Goal: Task Accomplishment & Management: Complete application form

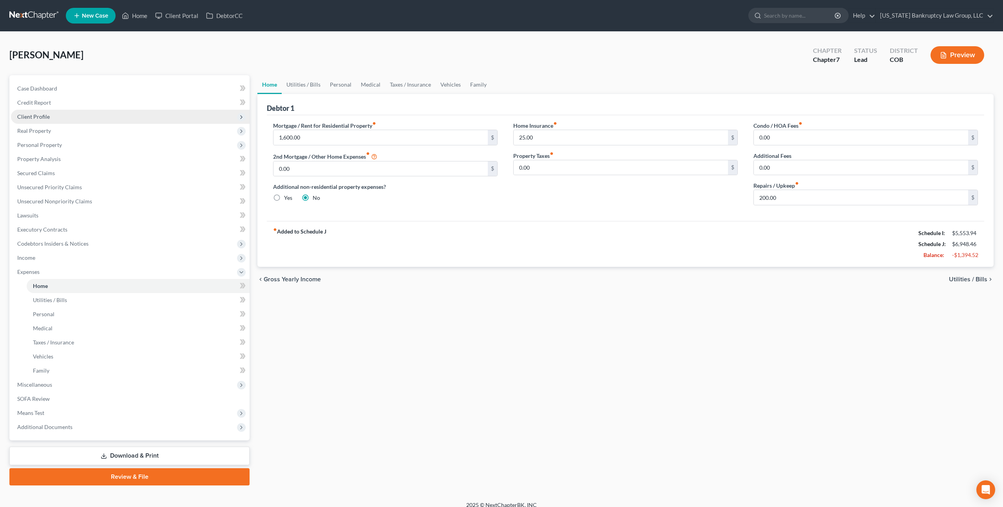
click at [50, 121] on span "Client Profile" at bounding box center [130, 117] width 239 height 14
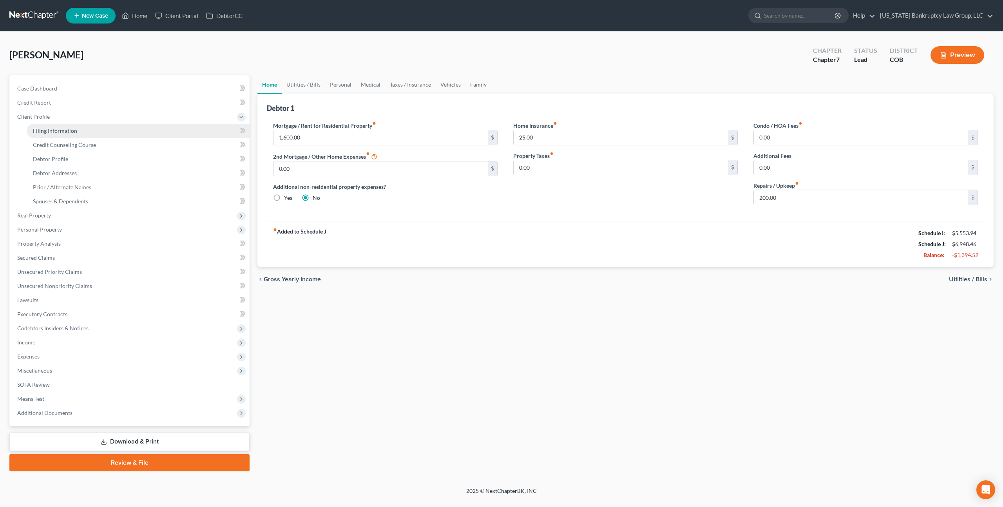
click at [57, 131] on span "Filing Information" at bounding box center [55, 130] width 44 height 7
select select "1"
select select "0"
select select "5"
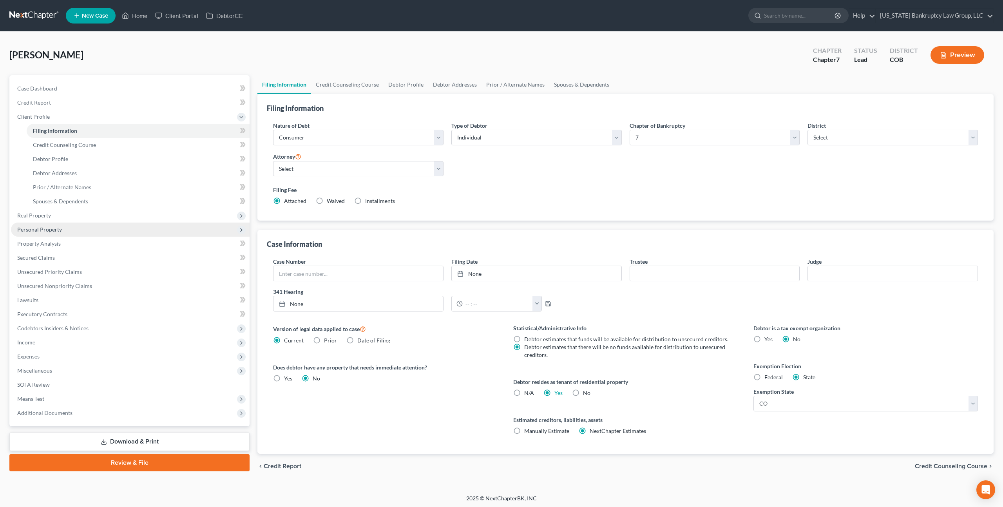
click at [56, 230] on span "Personal Property" at bounding box center [39, 229] width 45 height 7
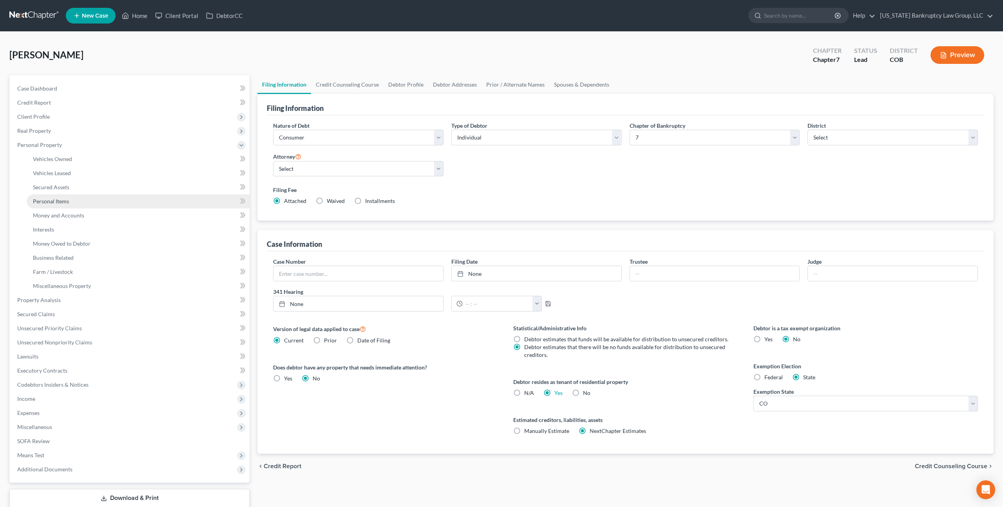
click at [65, 201] on span "Personal Items" at bounding box center [51, 201] width 36 height 7
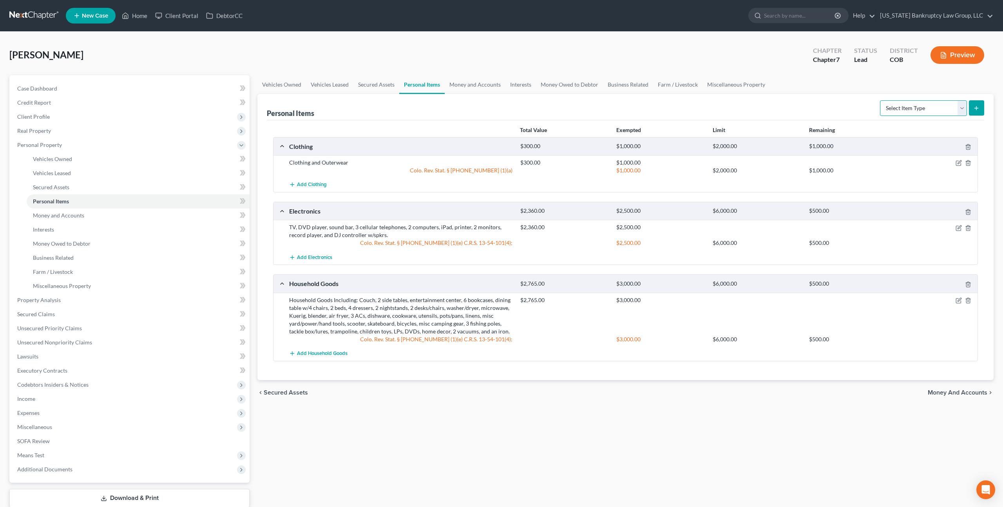
click at [899, 107] on select "Select Item Type Clothing Collectibles Of Value Electronics Firearms Household …" at bounding box center [923, 108] width 87 height 16
select select "pets"
click at [881, 100] on select "Select Item Type Clothing Collectibles Of Value Electronics Firearms Household …" at bounding box center [923, 108] width 87 height 16
click at [976, 101] on button "submit" at bounding box center [976, 107] width 15 height 15
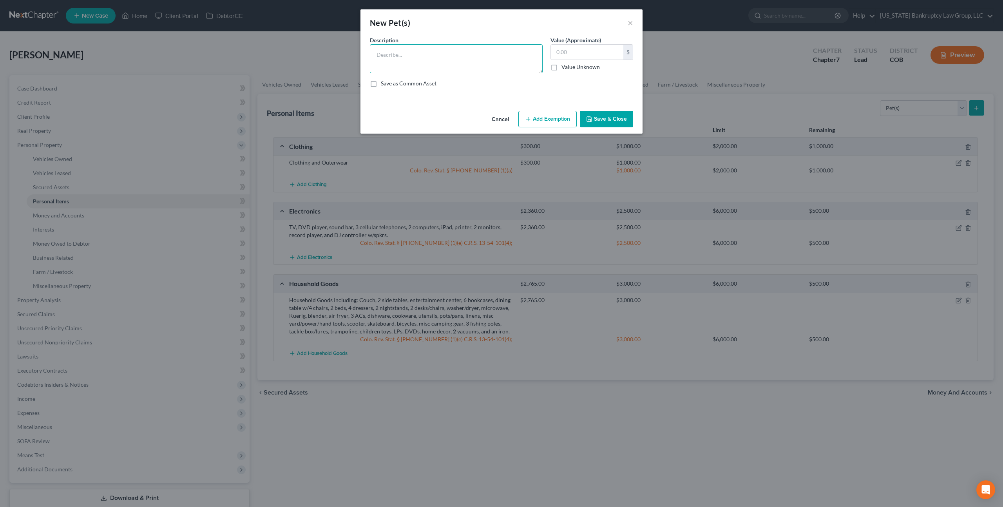
click at [405, 56] on textarea at bounding box center [456, 58] width 173 height 29
type textarea "Dog and cat"
click at [555, 54] on input "text" at bounding box center [587, 52] width 72 height 15
type input "0.00"
click at [609, 119] on button "Save & Close" at bounding box center [606, 119] width 53 height 16
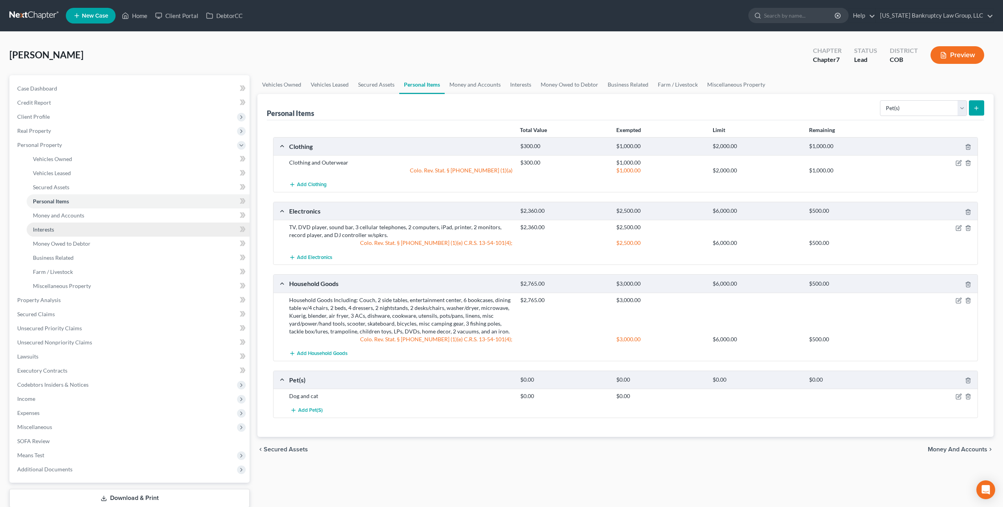
click at [57, 230] on link "Interests" at bounding box center [138, 230] width 223 height 14
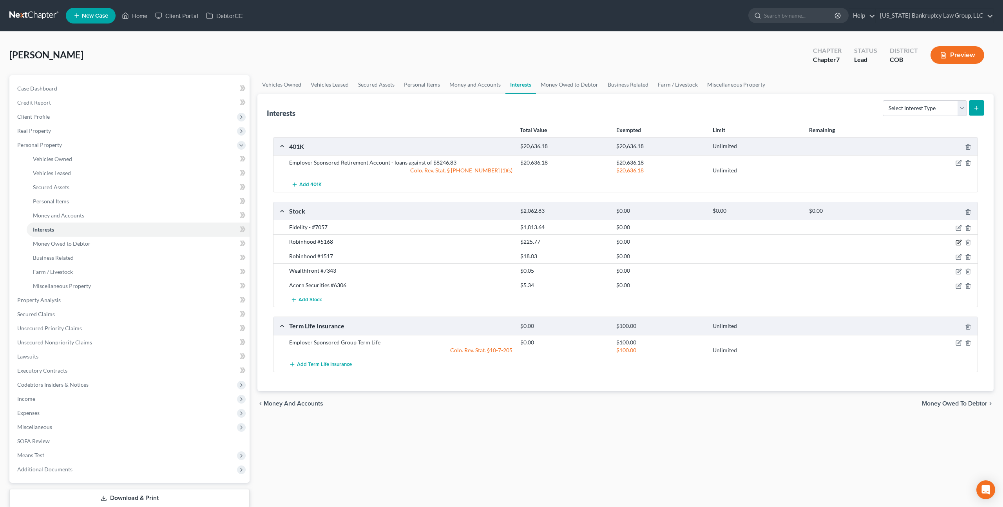
click at [959, 241] on icon "button" at bounding box center [959, 242] width 6 height 6
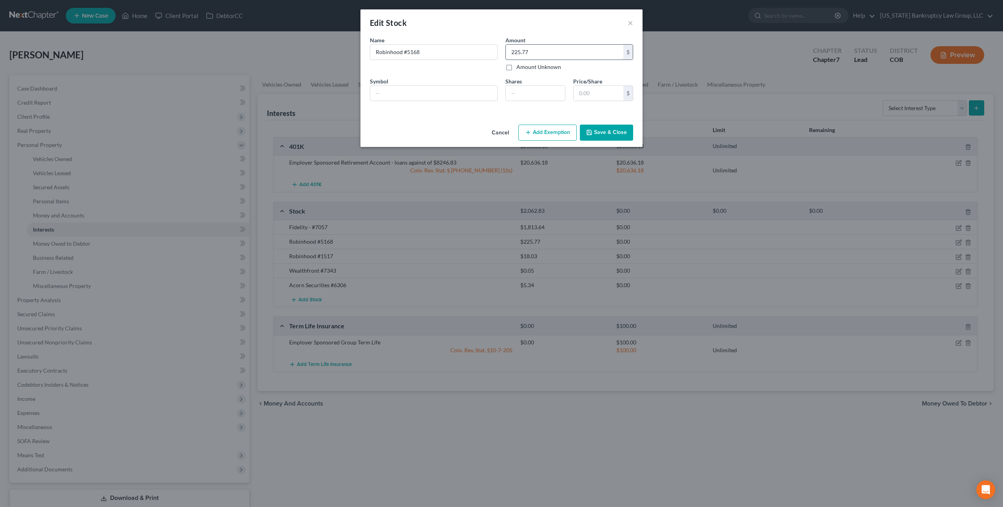
click at [512, 54] on input "225.77" at bounding box center [565, 52] width 118 height 15
type input "0.00"
click at [597, 132] on button "Save & Close" at bounding box center [606, 133] width 53 height 16
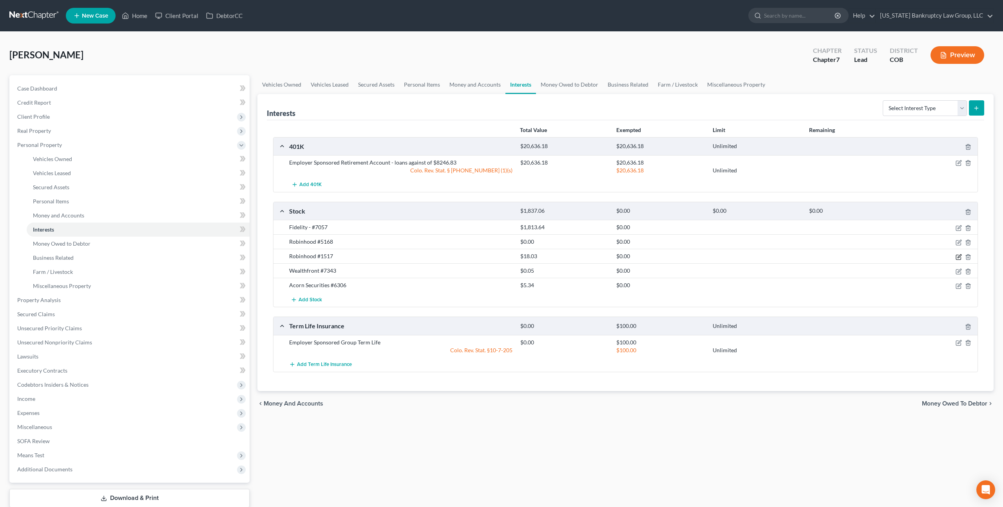
click at [959, 257] on icon "button" at bounding box center [959, 257] width 6 height 6
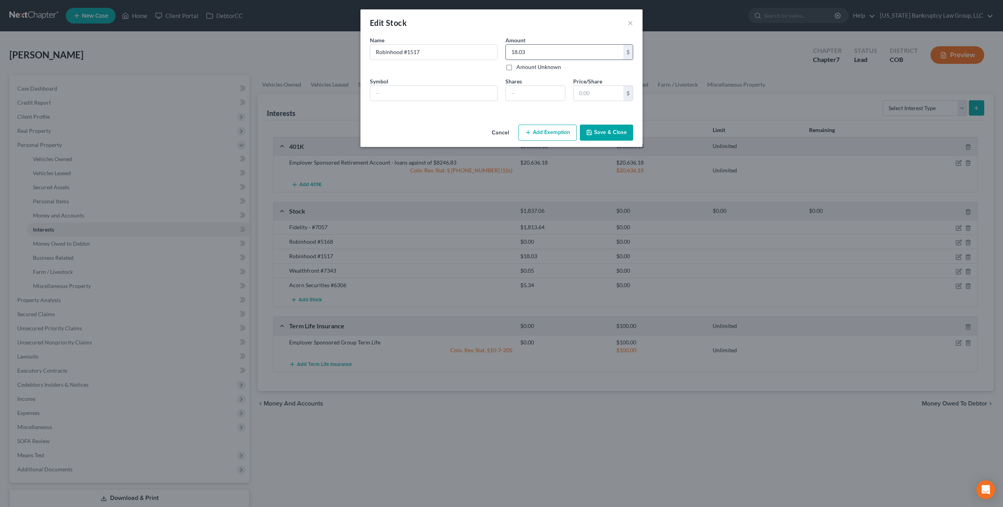
click at [512, 53] on input "18.03" at bounding box center [565, 52] width 118 height 15
type input "0.00"
click at [599, 131] on button "Save & Close" at bounding box center [606, 133] width 53 height 16
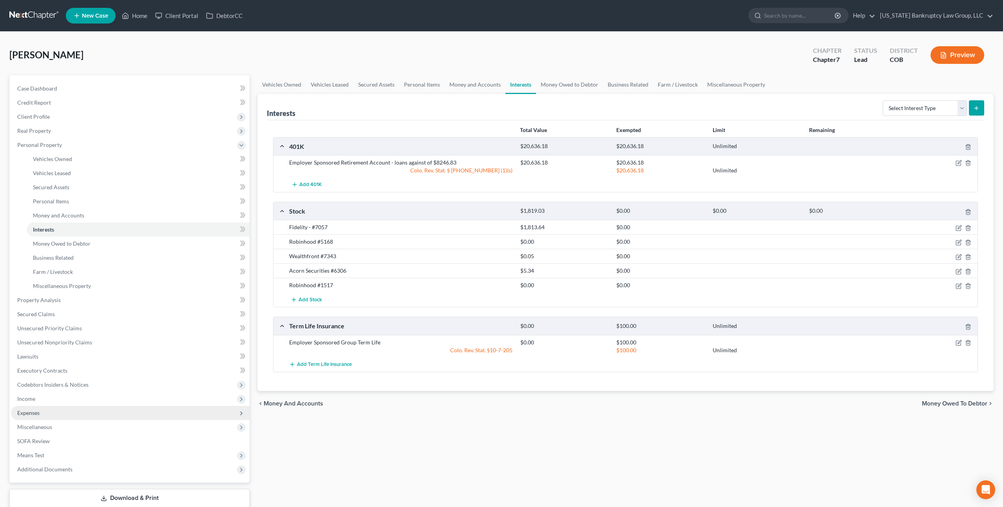
click at [49, 411] on span "Expenses" at bounding box center [130, 413] width 239 height 14
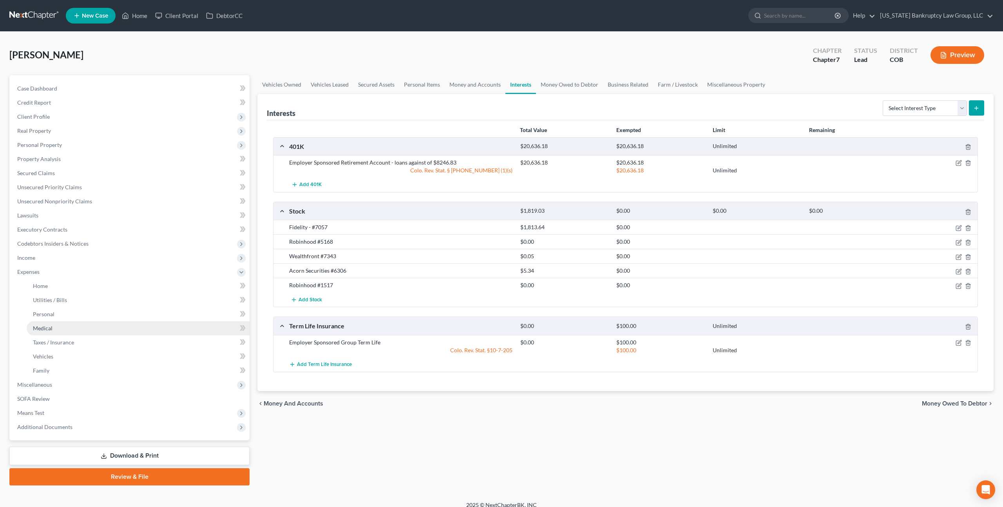
click at [53, 330] on link "Medical" at bounding box center [138, 328] width 223 height 14
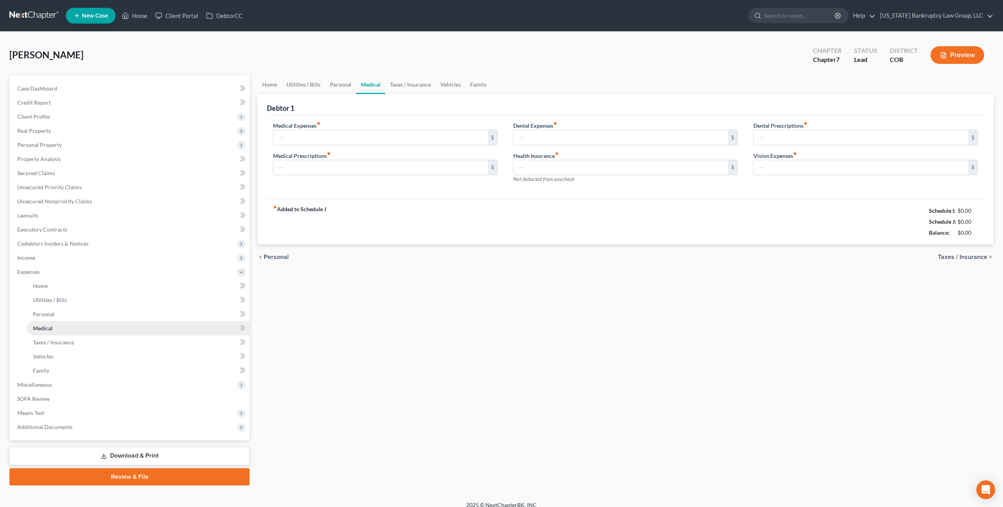
type input "100.00"
type input "0.00"
click at [520, 134] on input "text" at bounding box center [621, 137] width 214 height 15
type input "149.00"
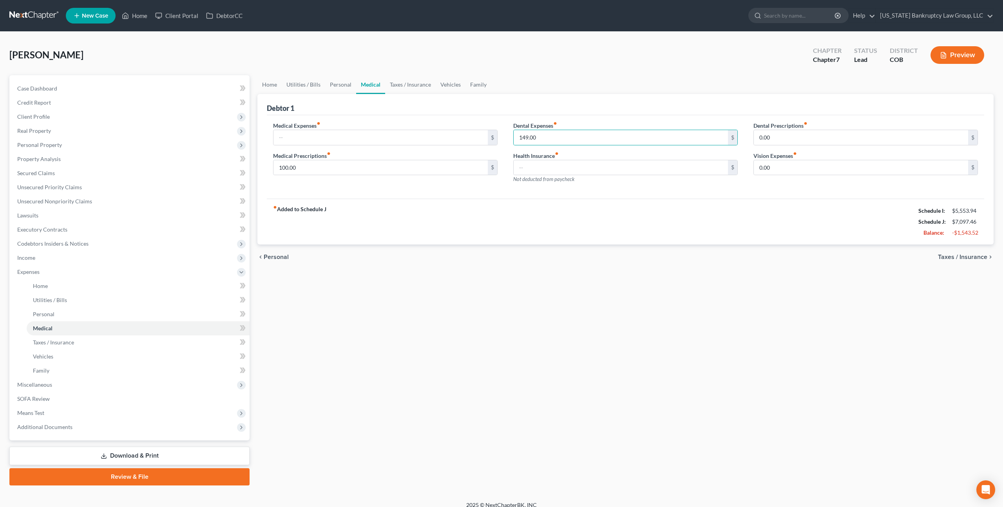
click at [199, 456] on link "Download & Print" at bounding box center [129, 456] width 240 height 18
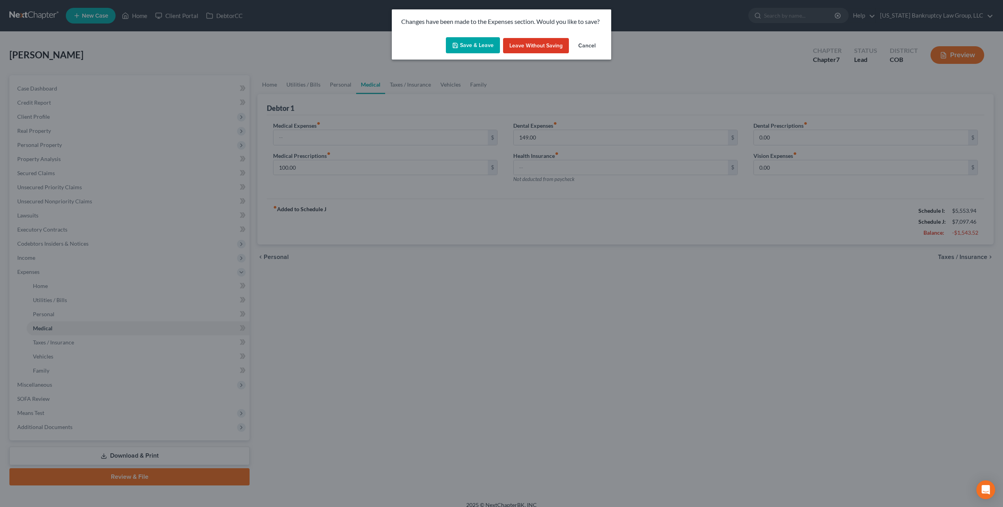
click at [478, 52] on button "Save & Leave" at bounding box center [473, 45] width 54 height 16
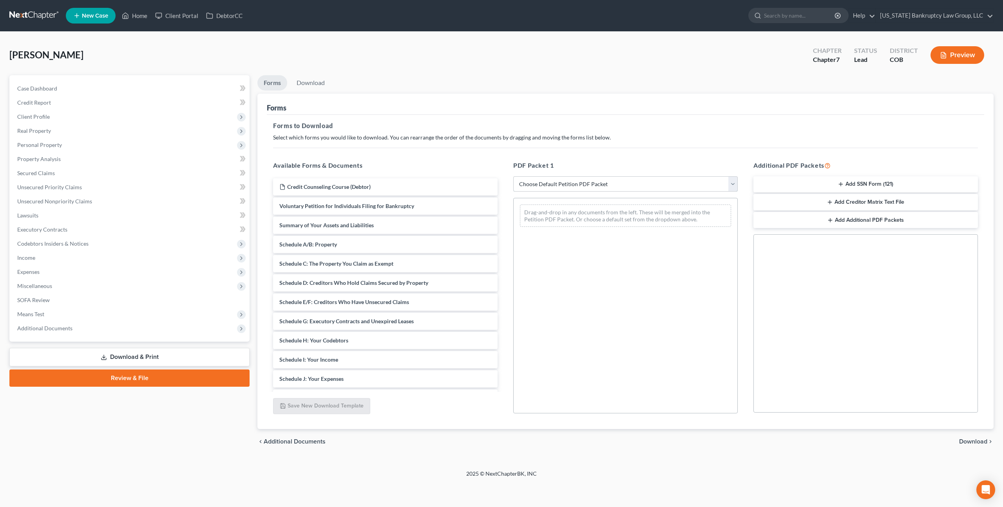
click at [620, 185] on select "Choose Default Petition PDF Packet Complete Bankruptcy Petition (all forms and …" at bounding box center [625, 184] width 224 height 16
select select "0"
click at [513, 176] on select "Choose Default Petition PDF Packet Complete Bankruptcy Petition (all forms and …" at bounding box center [625, 184] width 224 height 16
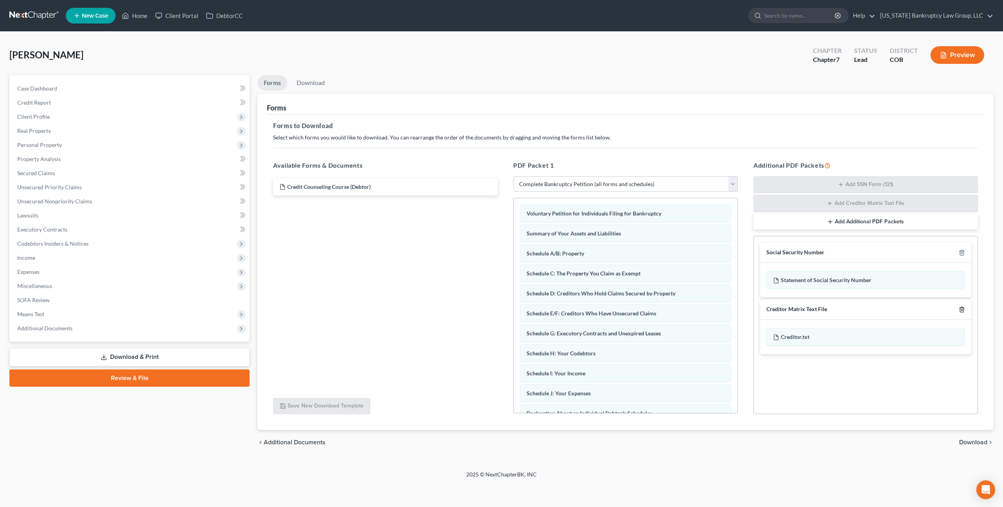
click at [963, 307] on icon "button" at bounding box center [962, 309] width 4 height 5
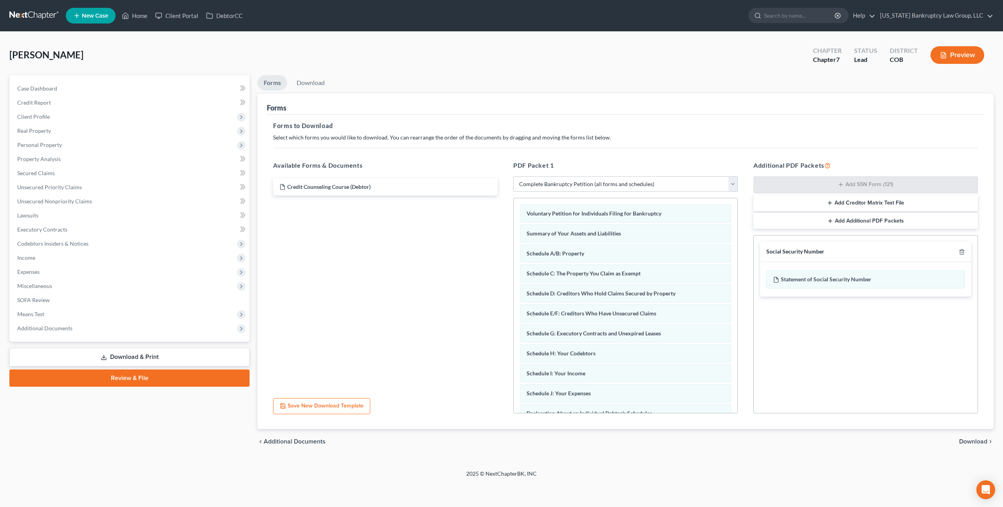
click at [972, 440] on span "Download" at bounding box center [973, 441] width 28 height 6
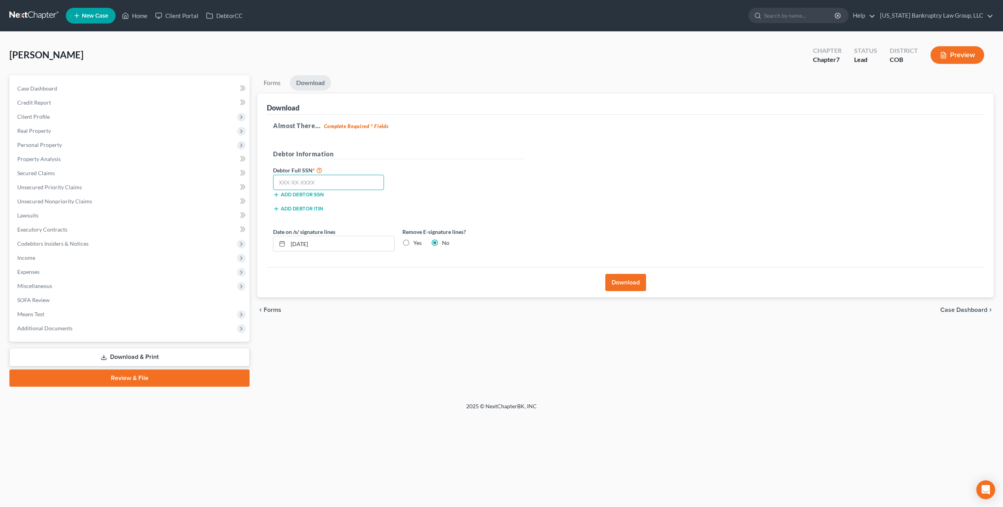
click at [333, 186] on input "text" at bounding box center [328, 183] width 111 height 16
type input "523-51-2632"
click at [624, 279] on button "Download" at bounding box center [625, 282] width 41 height 17
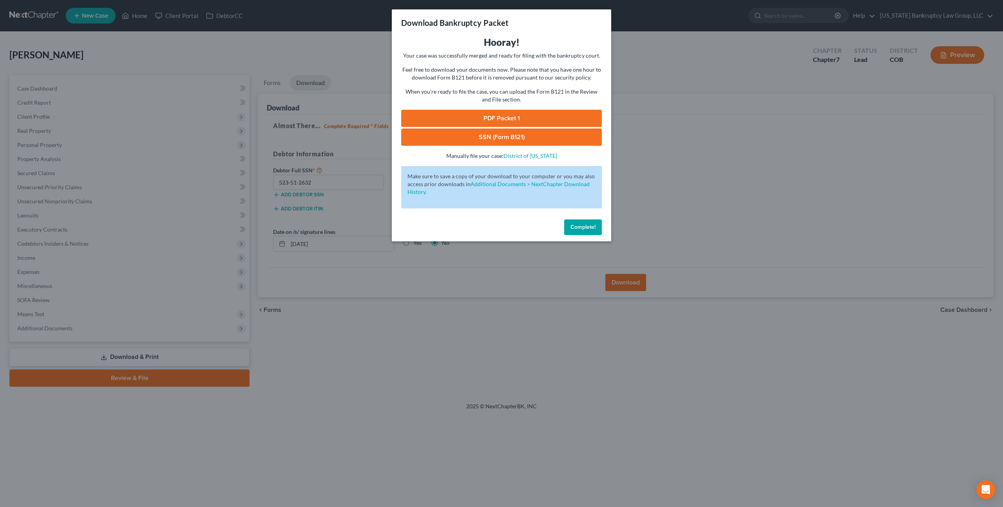
click at [454, 114] on link "PDF Packet 1" at bounding box center [501, 118] width 201 height 17
click at [484, 139] on link "SSN (Form B121)" at bounding box center [501, 137] width 201 height 17
click at [583, 227] on span "Complete!" at bounding box center [582, 227] width 25 height 7
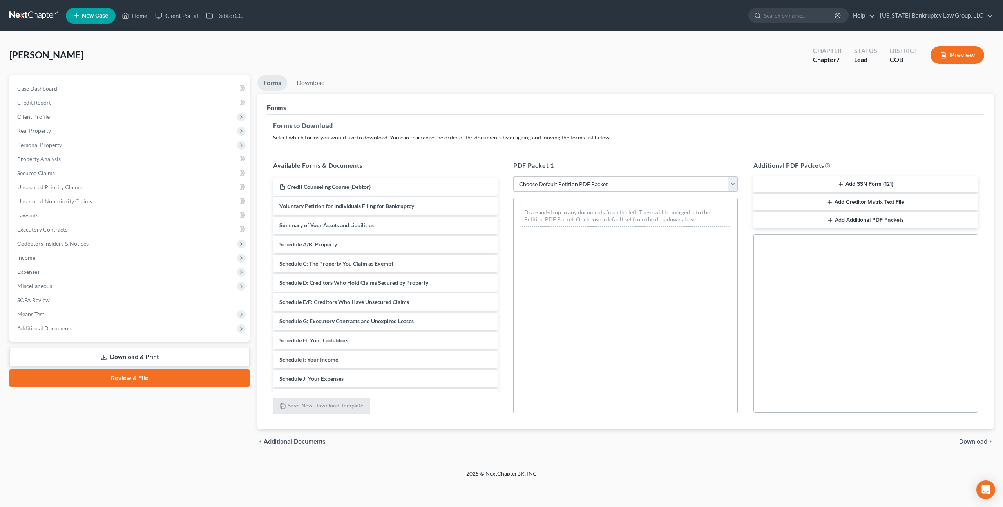
click at [695, 184] on select "Choose Default Petition PDF Packet Complete Bankruptcy Petition (all forms and …" at bounding box center [625, 184] width 224 height 16
select select "3"
click at [513, 176] on select "Choose Default Petition PDF Packet Complete Bankruptcy Petition (all forms and …" at bounding box center [625, 184] width 224 height 16
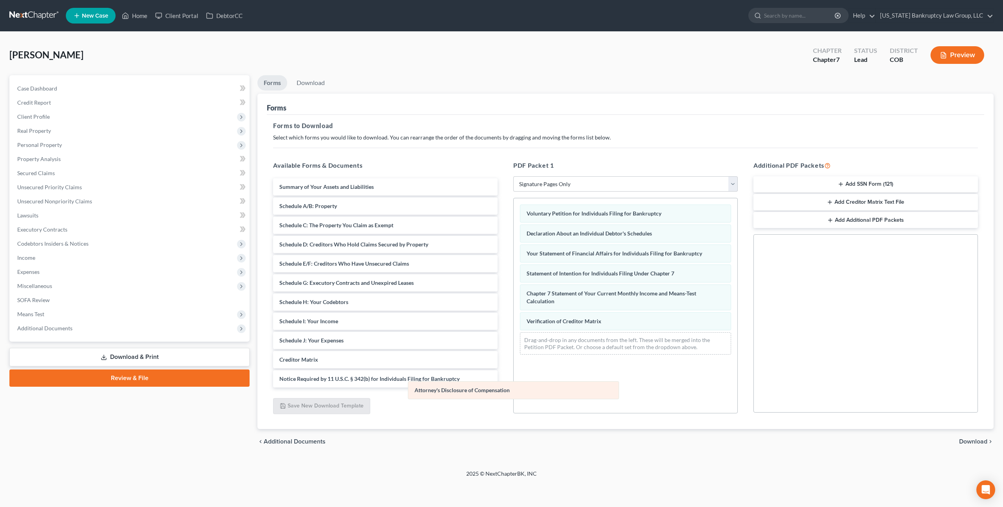
drag, startPoint x: 619, startPoint y: 339, endPoint x: 507, endPoint y: 389, distance: 123.0
click at [514, 361] on div "Attorney's Disclosure of Compensation Voluntary Petition for Individuals Filing…" at bounding box center [626, 279] width 224 height 163
click at [961, 442] on span "Download" at bounding box center [973, 441] width 28 height 6
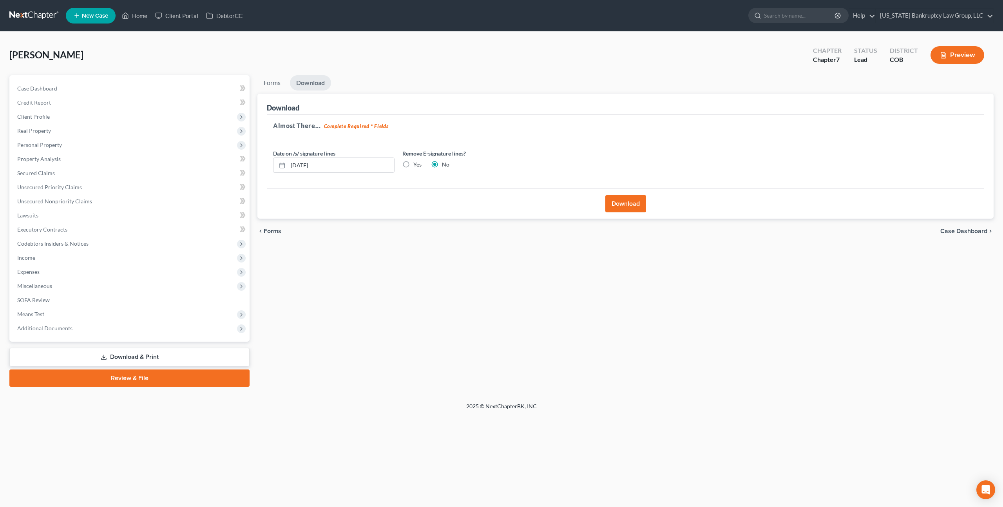
click at [618, 207] on button "Download" at bounding box center [625, 203] width 41 height 17
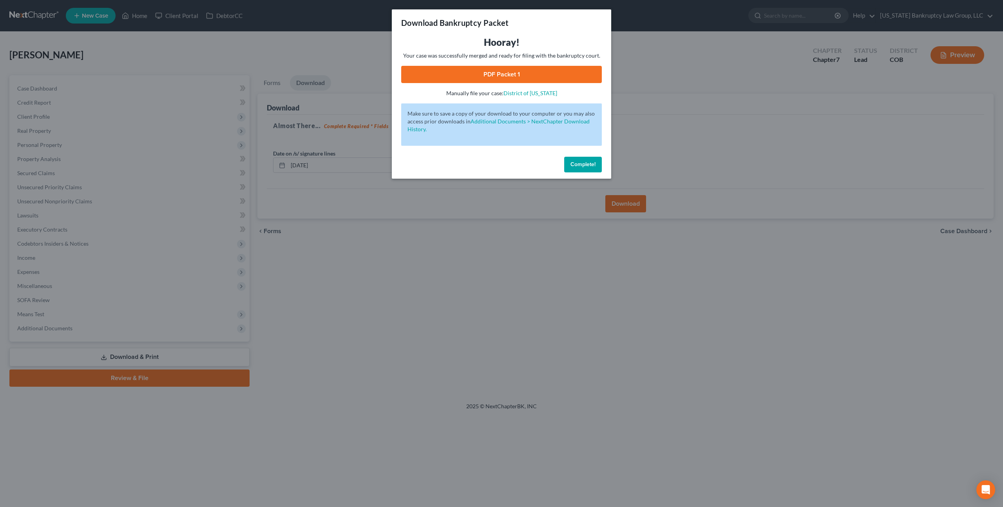
click at [517, 80] on link "PDF Packet 1" at bounding box center [501, 74] width 201 height 17
